Goal: Task Accomplishment & Management: Manage account settings

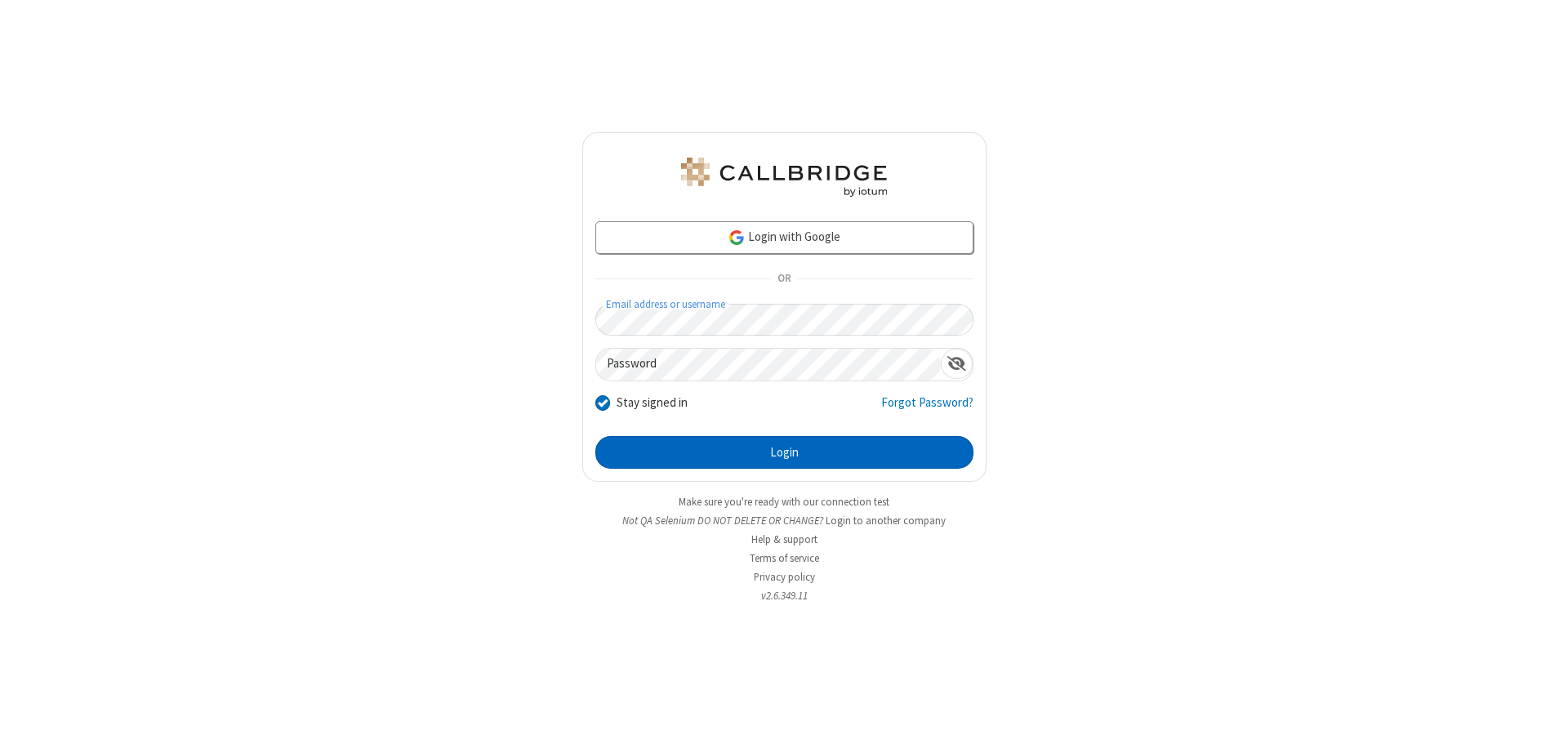
click at [784, 453] on button "Login" at bounding box center [784, 453] width 378 height 33
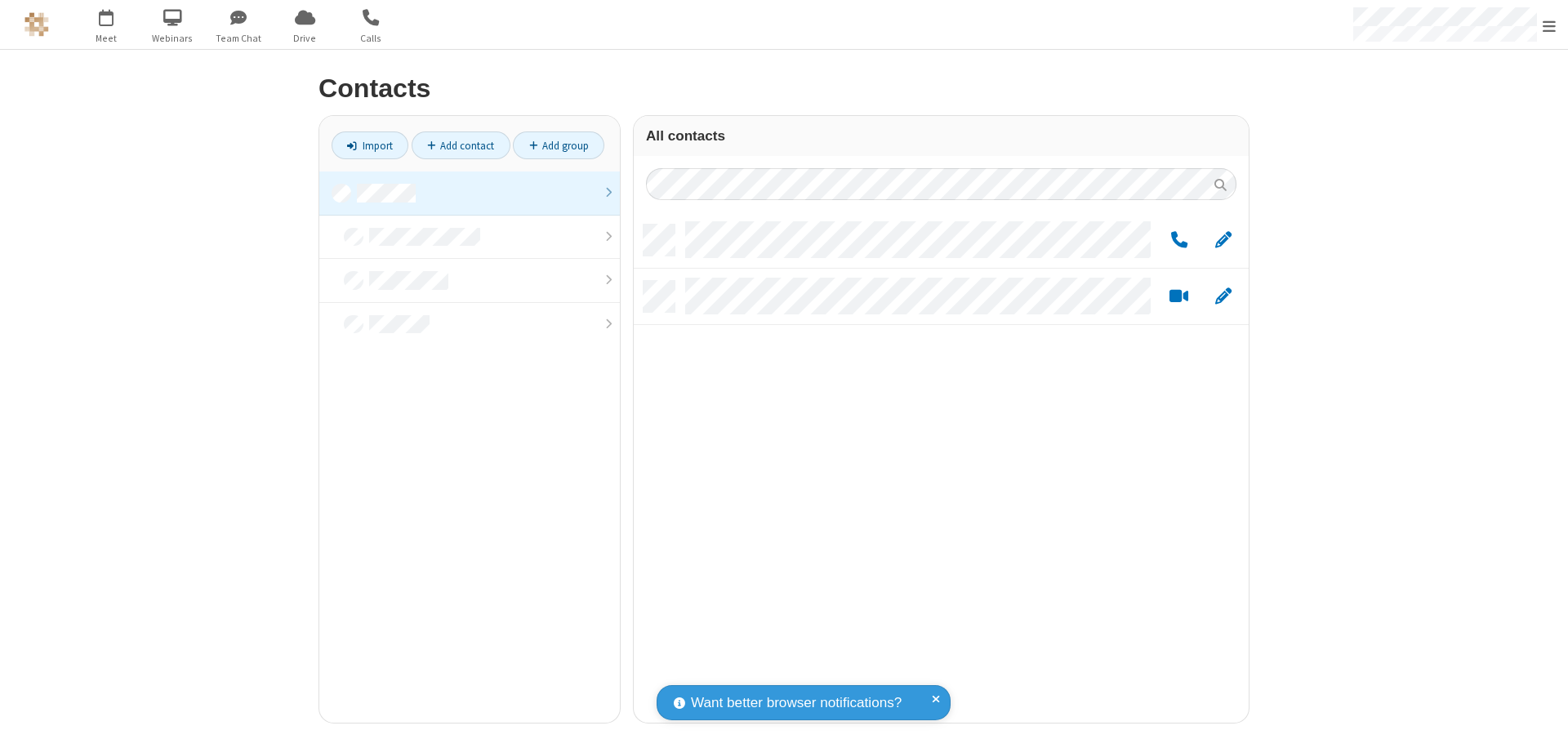
click at [470, 192] on link at bounding box center [469, 193] width 300 height 44
click at [558, 146] on link "Add group" at bounding box center [558, 145] width 91 height 28
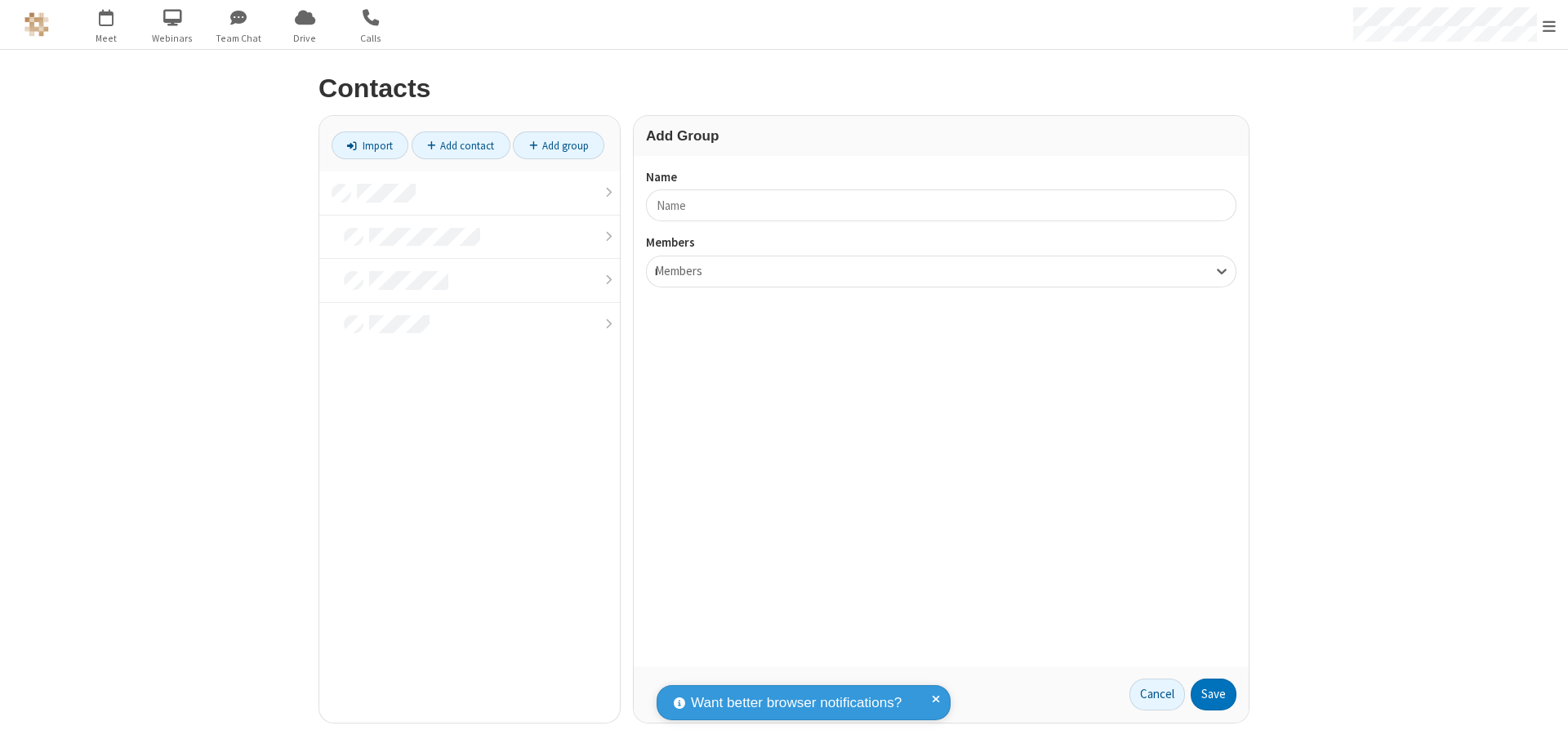
type input "name17"
